Goal: Task Accomplishment & Management: Manage account settings

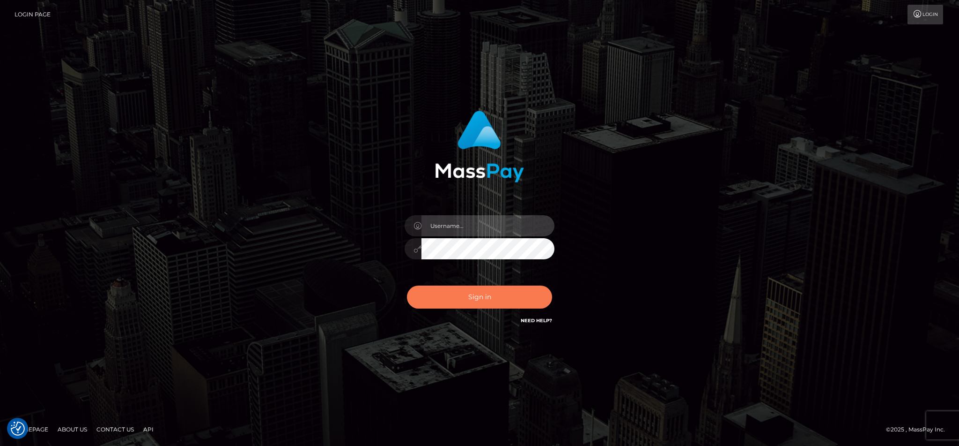
type input "cgomez.nvision"
click at [459, 286] on button "Sign in" at bounding box center [479, 296] width 145 height 23
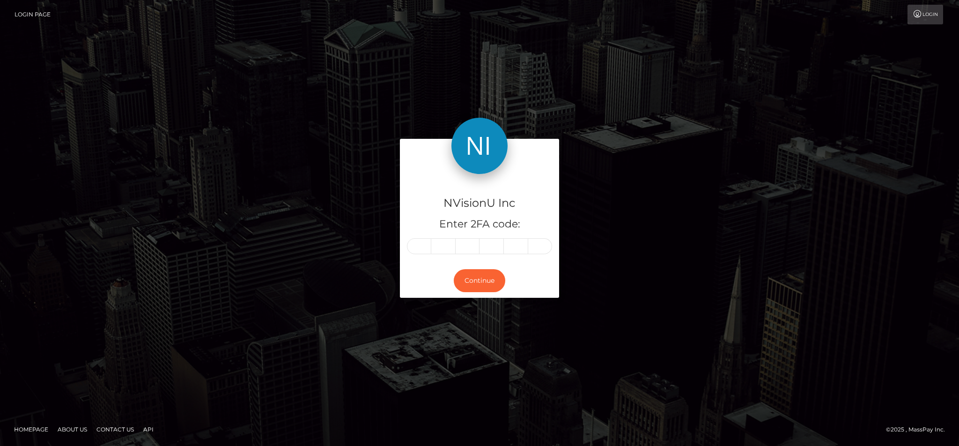
type input "8"
type input "7"
type input "1"
type input "6"
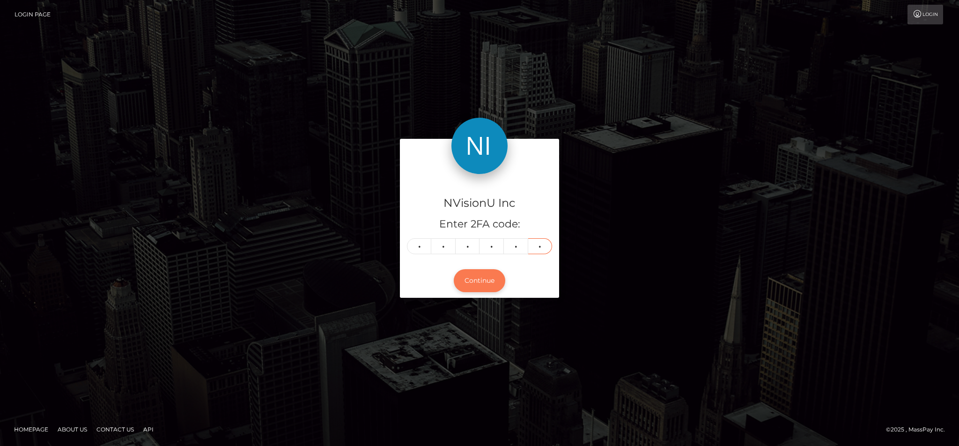
type input "9"
click at [483, 279] on button "Continue" at bounding box center [480, 280] width 52 height 23
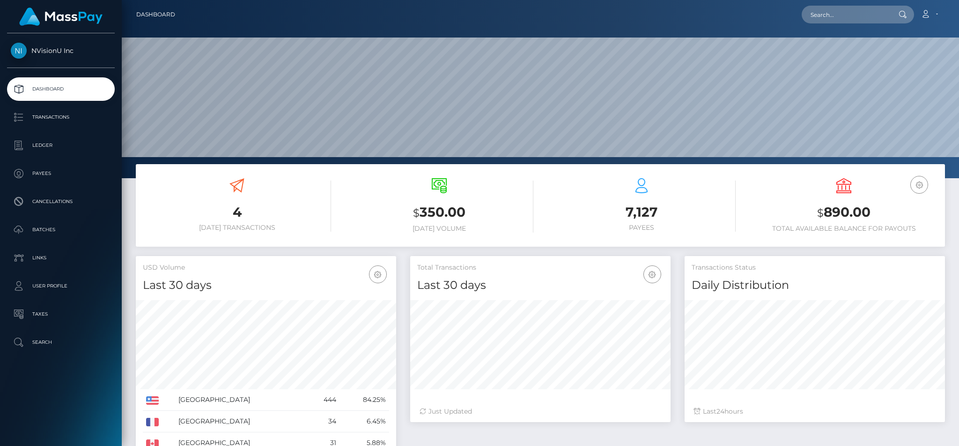
scroll to position [166, 260]
